Goal: Check status: Check status

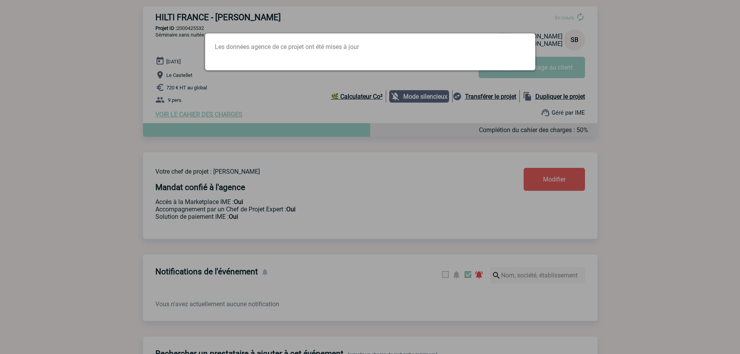
scroll to position [97, 0]
click at [207, 60] on div "Les données agence de ce projet ont été mises à jour" at bounding box center [370, 51] width 330 height 37
click at [177, 37] on div at bounding box center [370, 177] width 740 height 354
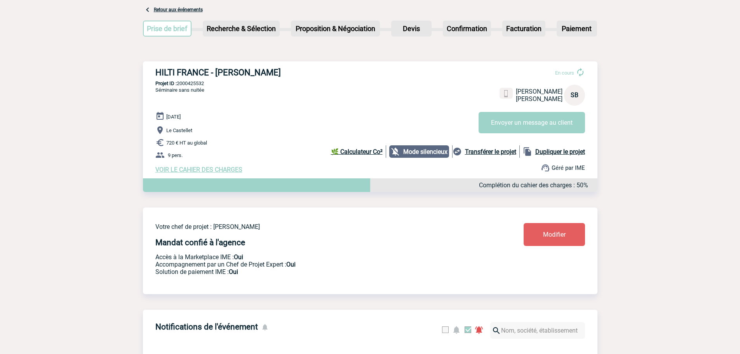
scroll to position [0, 0]
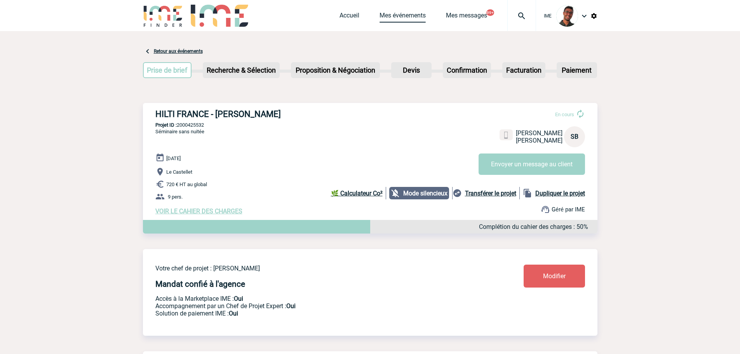
click at [423, 14] on link "Mes événements" at bounding box center [402, 17] width 46 height 11
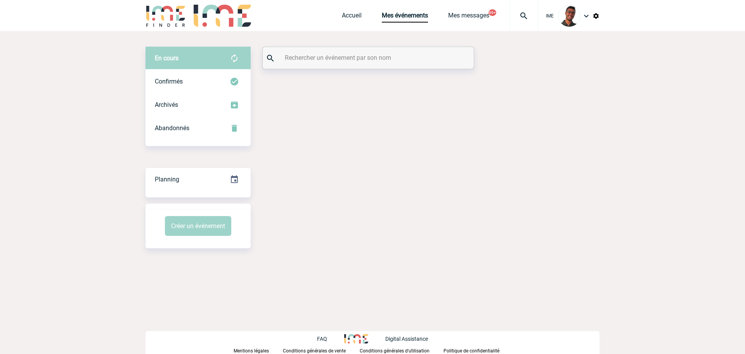
click at [381, 58] on input "text" at bounding box center [369, 57] width 173 height 11
type input "laleuw"
click at [221, 74] on div "Confirmés" at bounding box center [198, 81] width 105 height 23
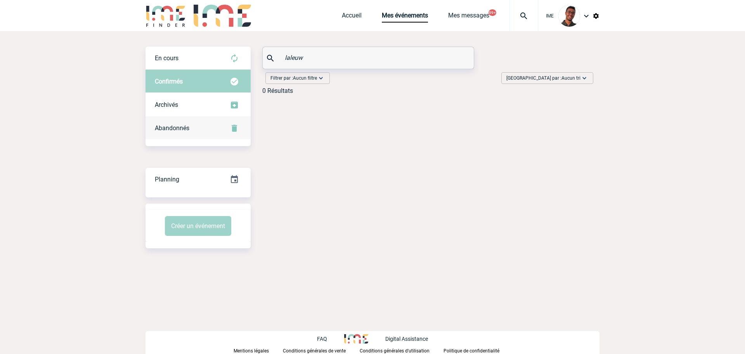
click at [207, 123] on div "Abandonnés" at bounding box center [198, 127] width 105 height 23
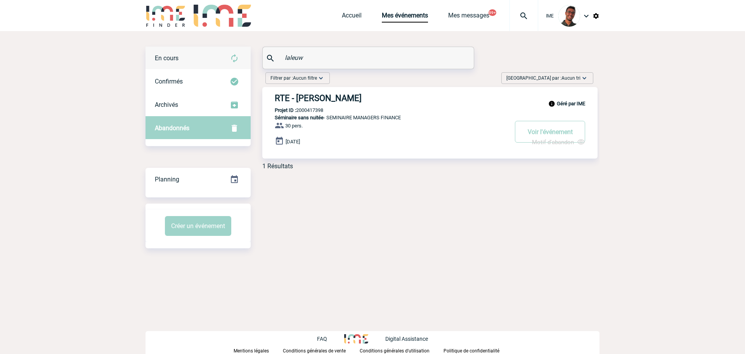
click at [215, 65] on div "En cours" at bounding box center [198, 58] width 105 height 23
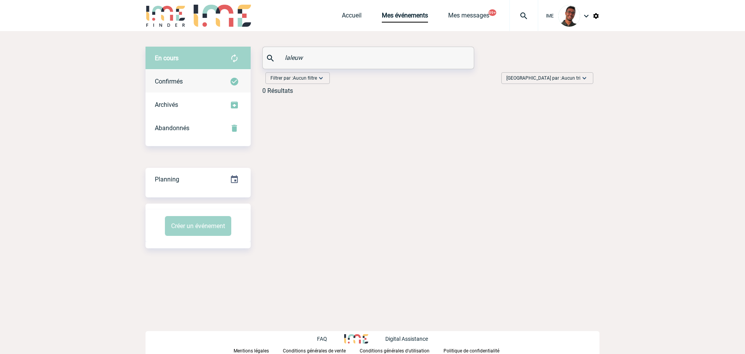
click at [213, 74] on div "Confirmés" at bounding box center [198, 81] width 105 height 23
